Goal: Navigation & Orientation: Understand site structure

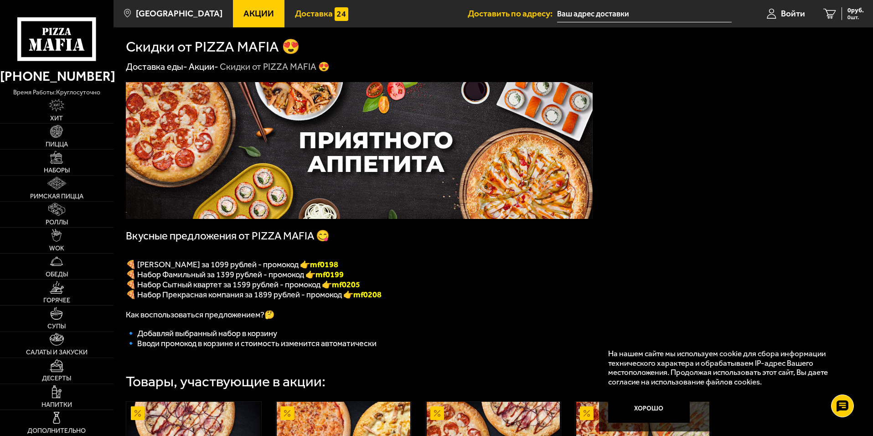
click at [298, 10] on span "Доставка" at bounding box center [314, 13] width 38 height 9
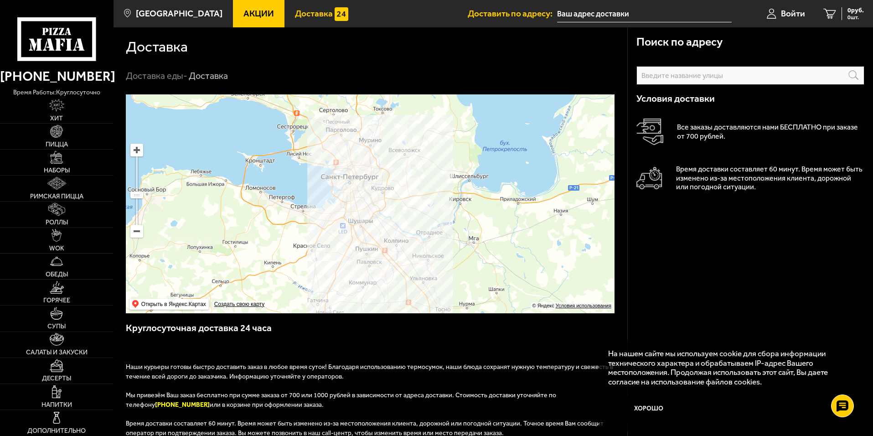
drag, startPoint x: 778, startPoint y: 200, endPoint x: 778, endPoint y: 277, distance: 77.0
click at [780, 278] on div "Поиск по адресу Информация по адресу Условия доставки Все заказы доставляются н…" at bounding box center [750, 358] width 246 height 662
click at [657, 408] on button "Хорошо" at bounding box center [649, 408] width 82 height 27
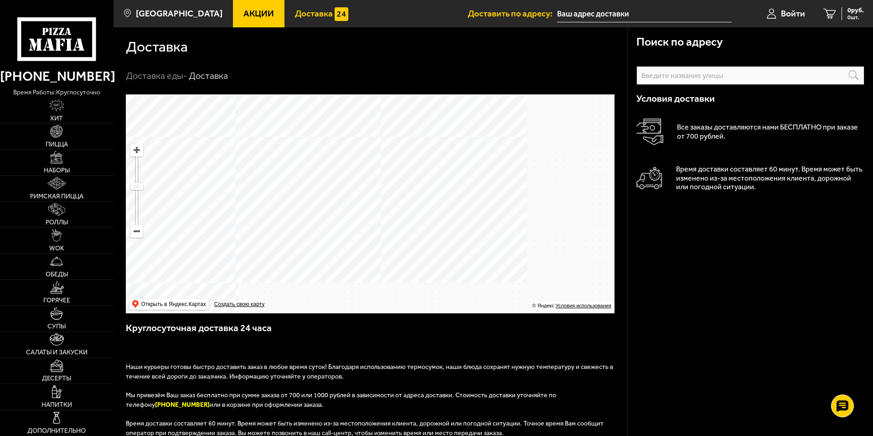
drag, startPoint x: 438, startPoint y: 283, endPoint x: 478, endPoint y: 174, distance: 116.6
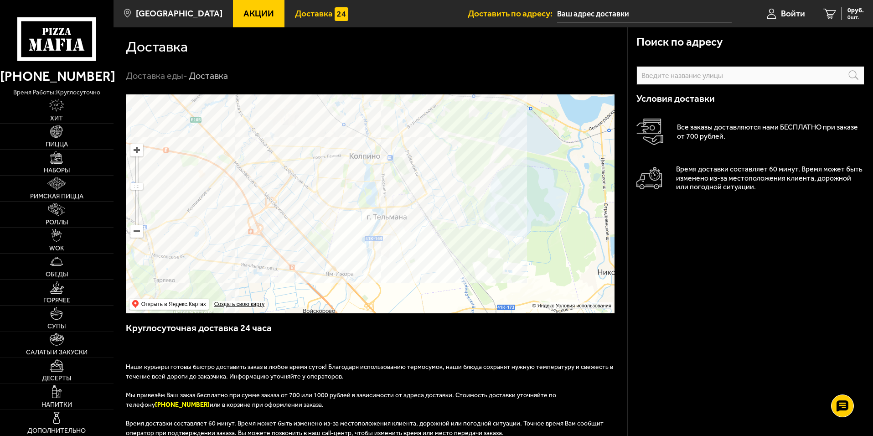
click at [478, 175] on ymaps at bounding box center [370, 203] width 488 height 219
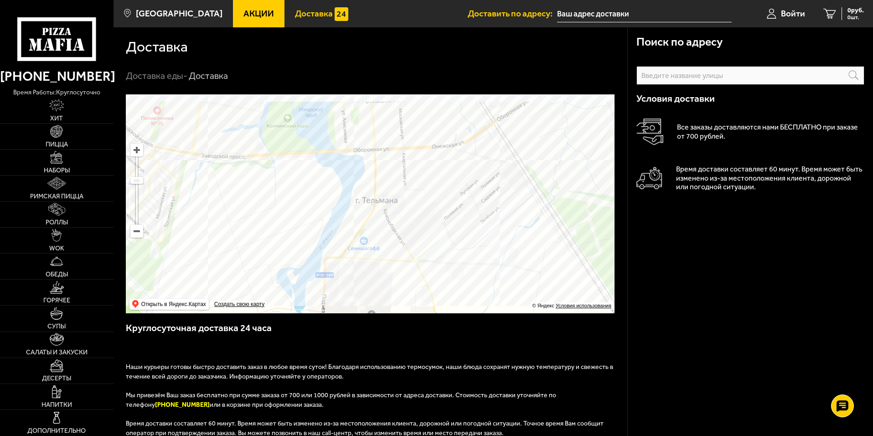
drag, startPoint x: 434, startPoint y: 122, endPoint x: 430, endPoint y: 233, distance: 111.2
click at [430, 233] on ymaps at bounding box center [370, 203] width 488 height 219
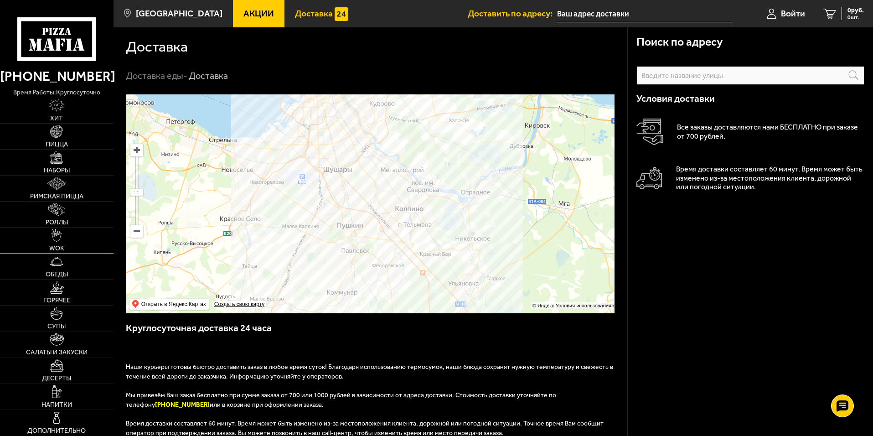
click at [59, 236] on img at bounding box center [56, 235] width 10 height 13
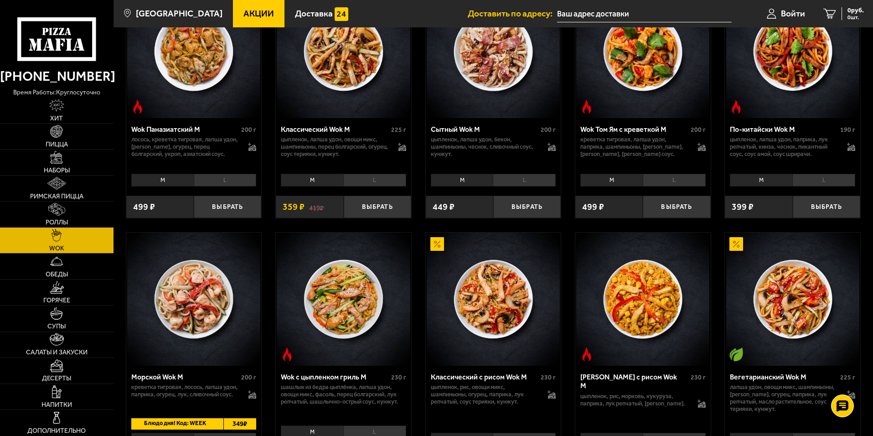
scroll to position [410, 0]
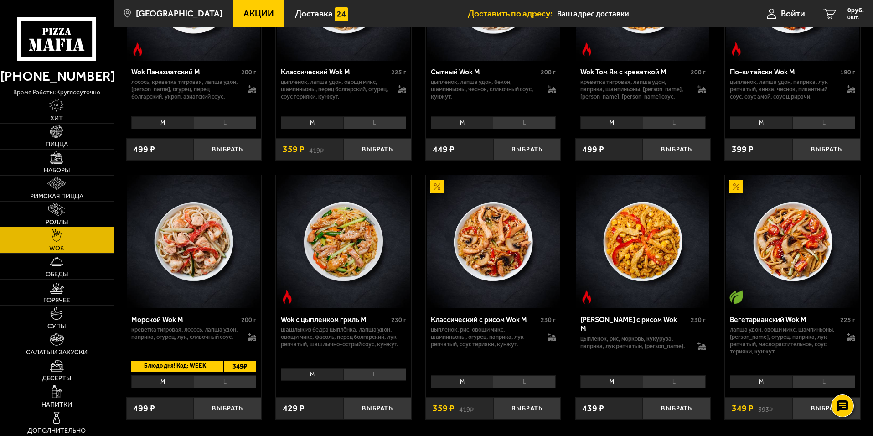
click at [59, 212] on img at bounding box center [56, 209] width 16 height 13
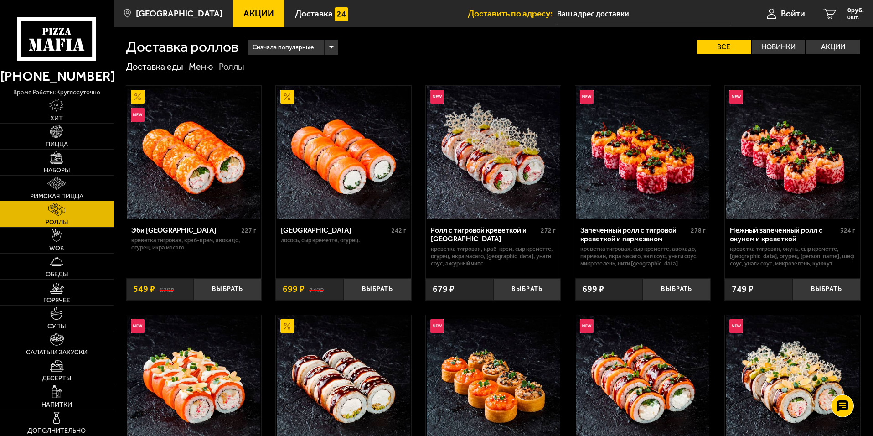
click at [56, 183] on img at bounding box center [56, 183] width 18 height 13
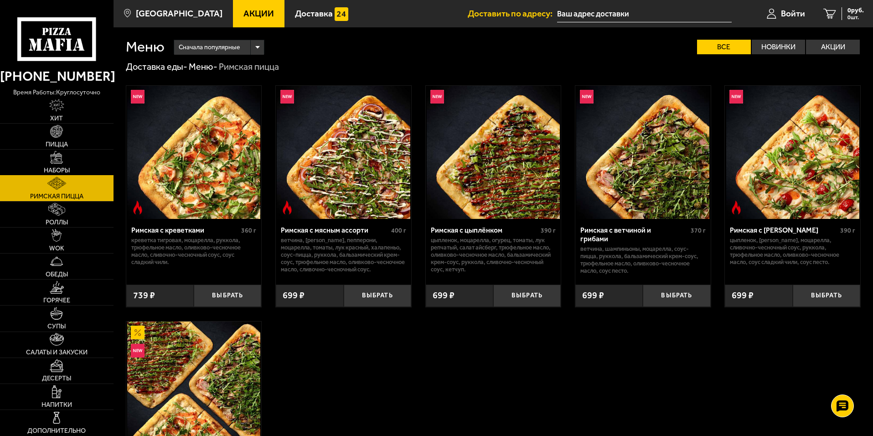
click at [62, 162] on img at bounding box center [56, 157] width 13 height 13
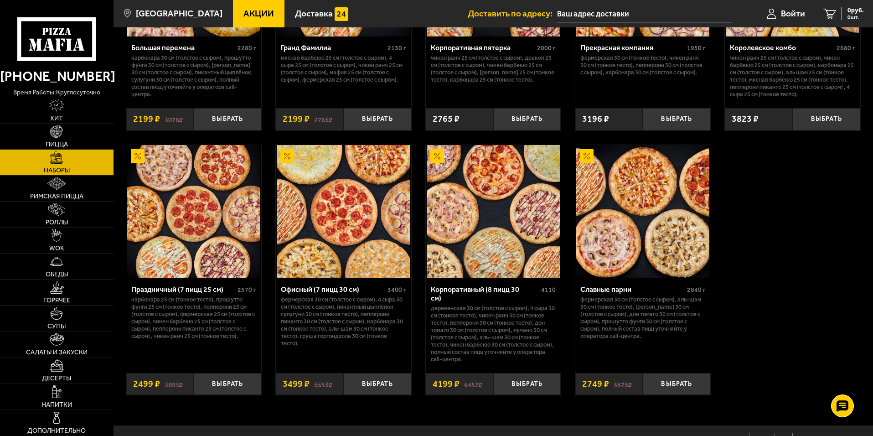
scroll to position [1333, 0]
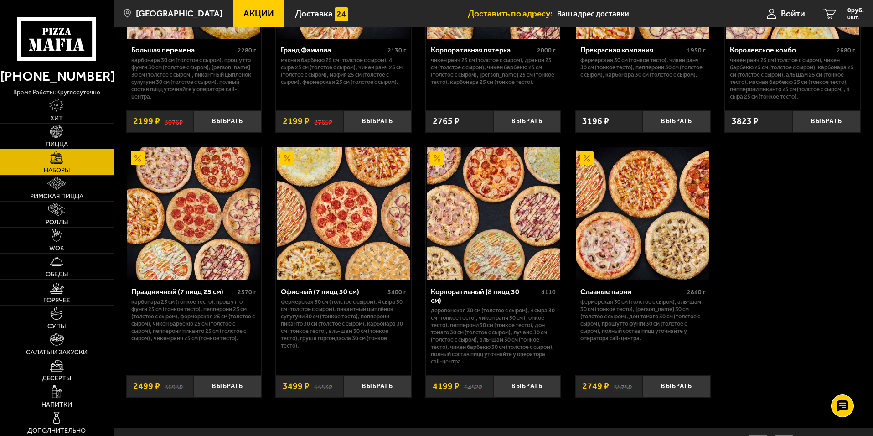
click at [61, 130] on img at bounding box center [56, 131] width 13 height 13
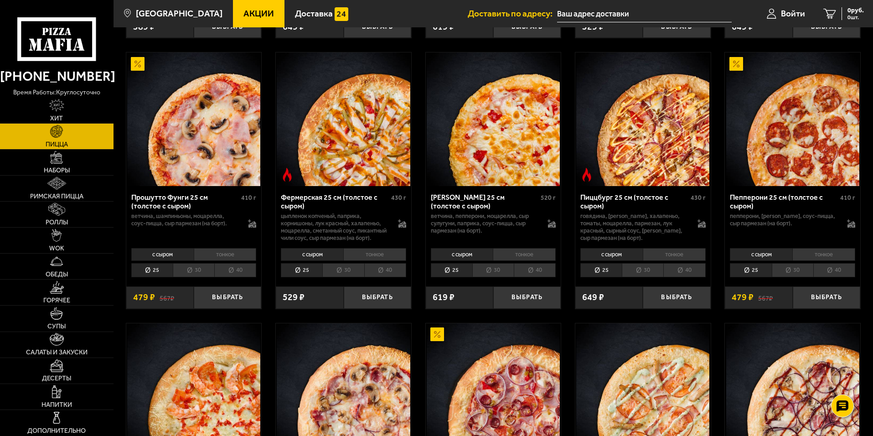
scroll to position [592, 0]
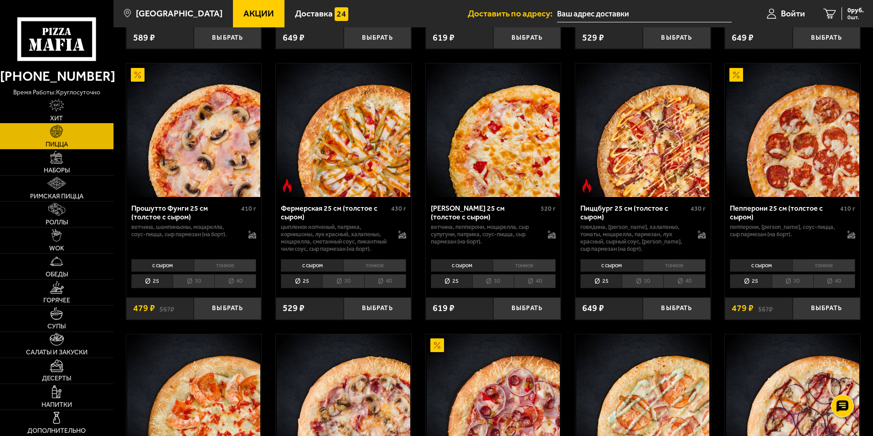
click at [54, 109] on img at bounding box center [56, 105] width 15 height 13
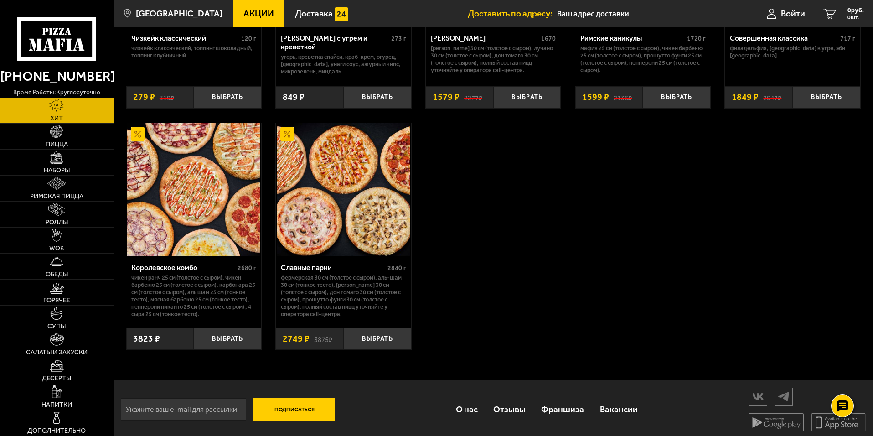
scroll to position [685, 0]
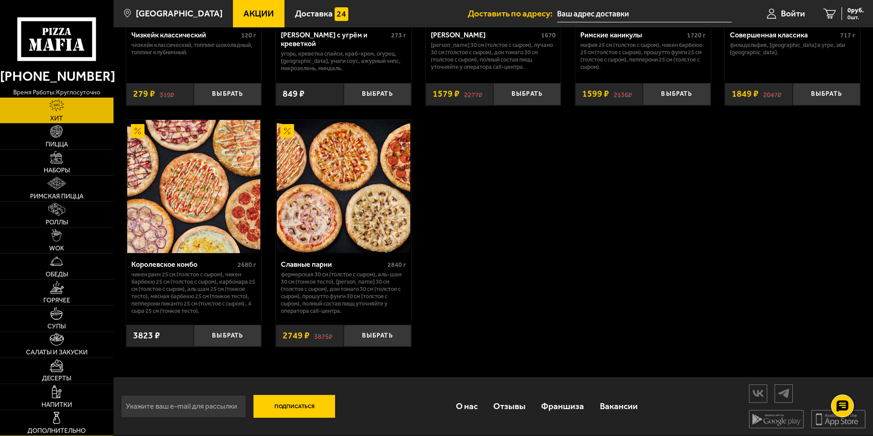
click at [53, 420] on img at bounding box center [56, 417] width 13 height 13
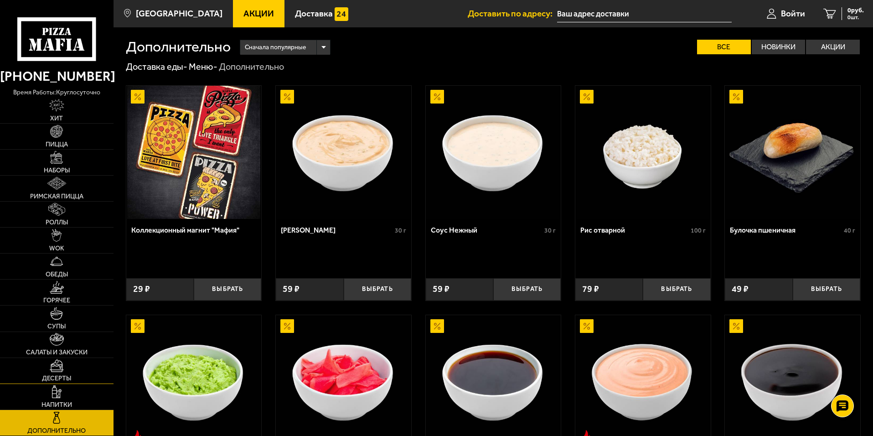
click at [61, 370] on img at bounding box center [57, 365] width 14 height 13
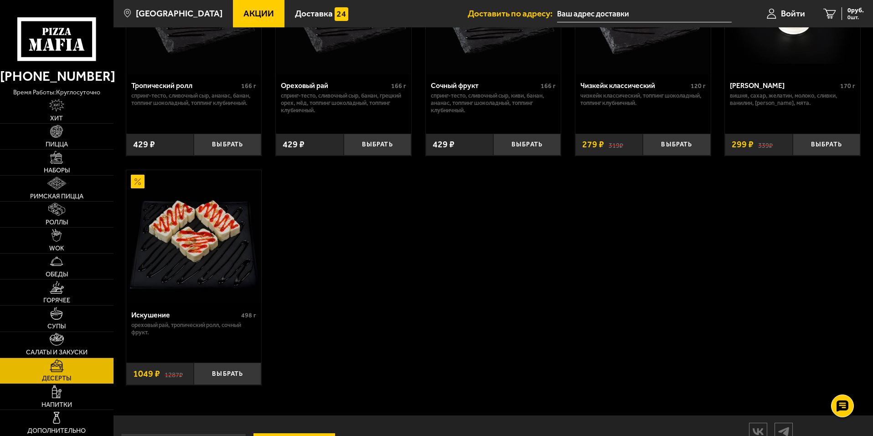
scroll to position [140, 0]
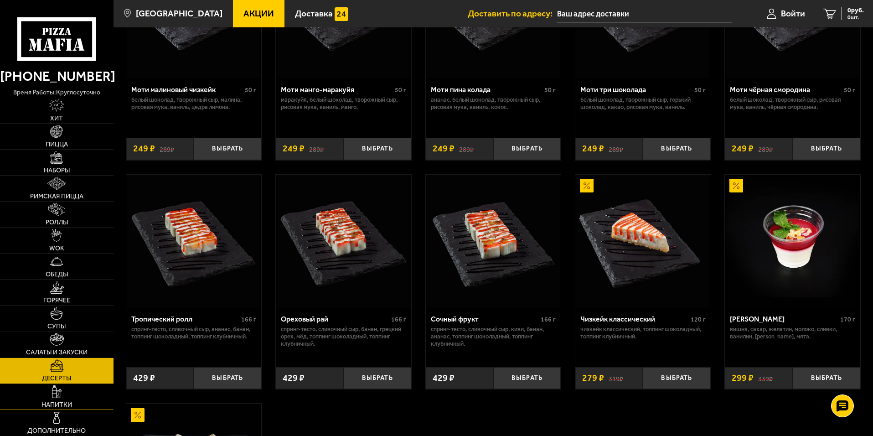
click at [56, 400] on link "Напитки" at bounding box center [56, 397] width 113 height 26
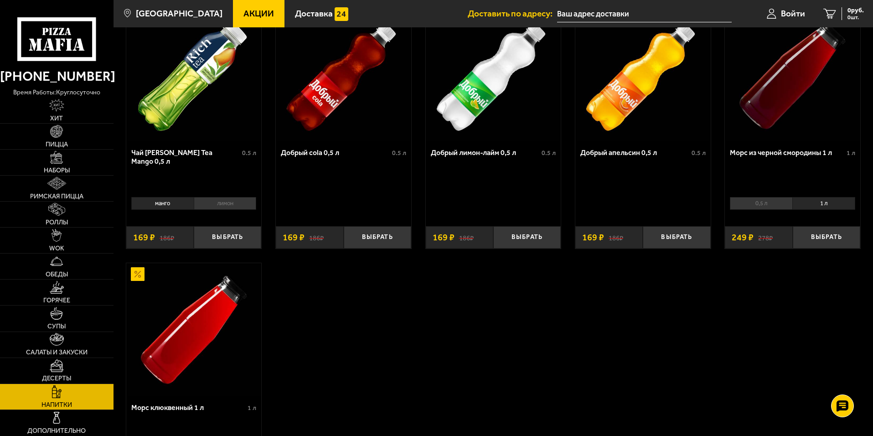
scroll to position [8, 0]
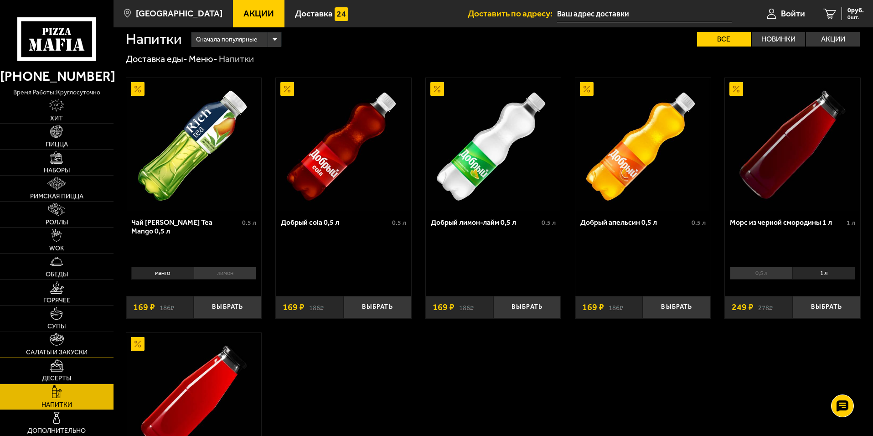
click at [52, 345] on img at bounding box center [57, 339] width 15 height 13
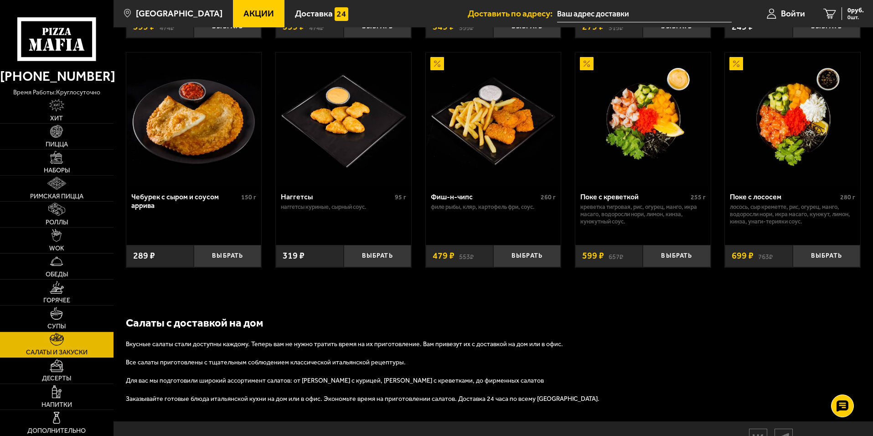
scroll to position [589, 0]
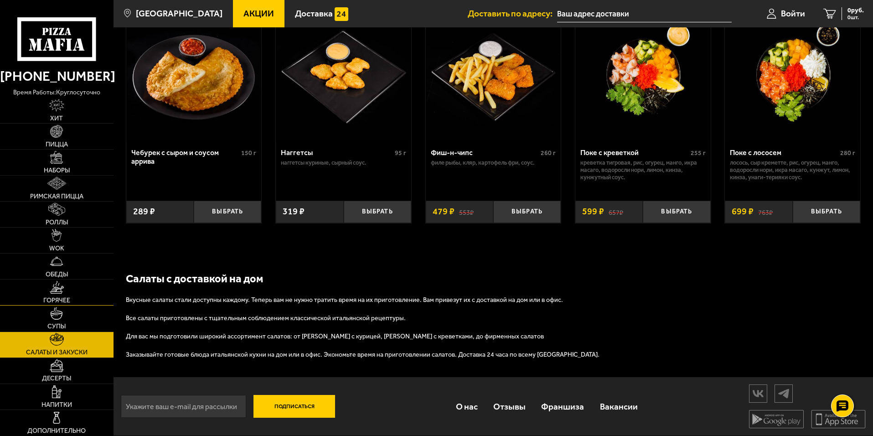
click at [61, 293] on img at bounding box center [57, 287] width 14 height 13
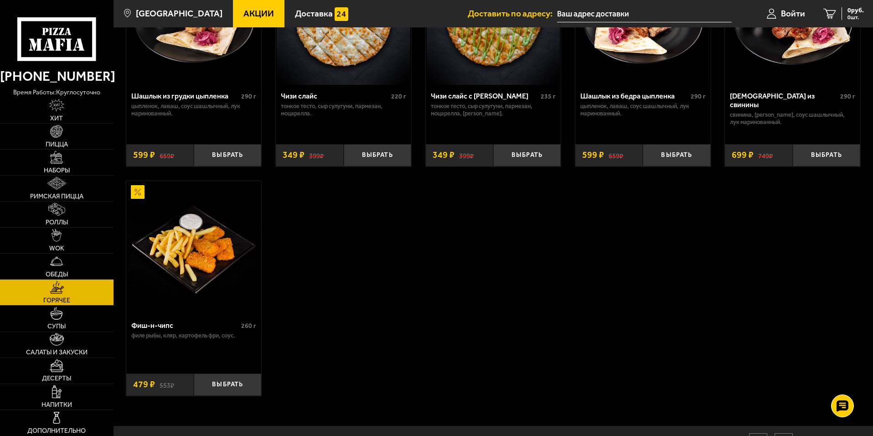
scroll to position [683, 0]
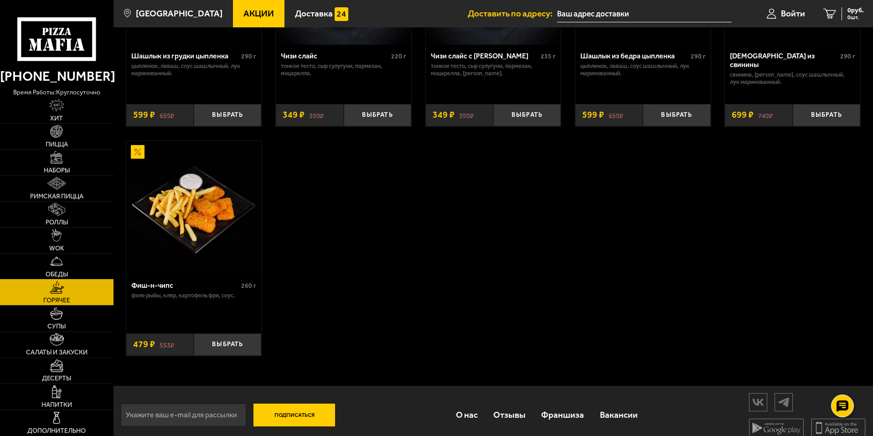
click at [60, 268] on link "Обеды" at bounding box center [56, 266] width 113 height 26
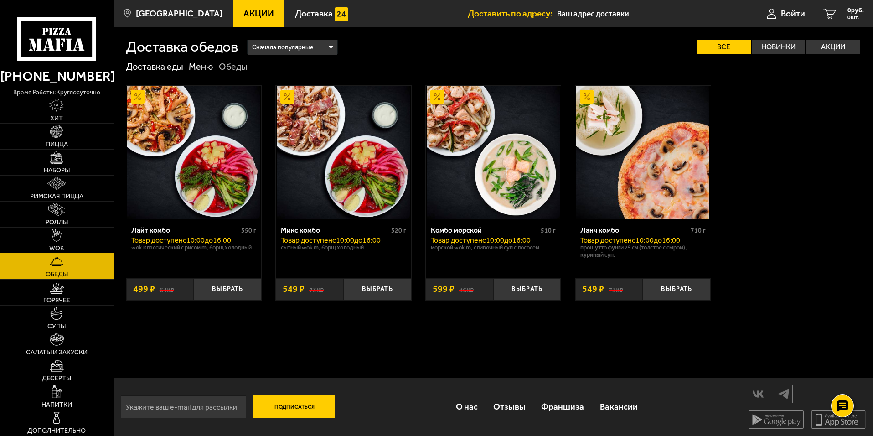
click at [56, 241] on img at bounding box center [56, 235] width 10 height 13
